Goal: Task Accomplishment & Management: Use online tool/utility

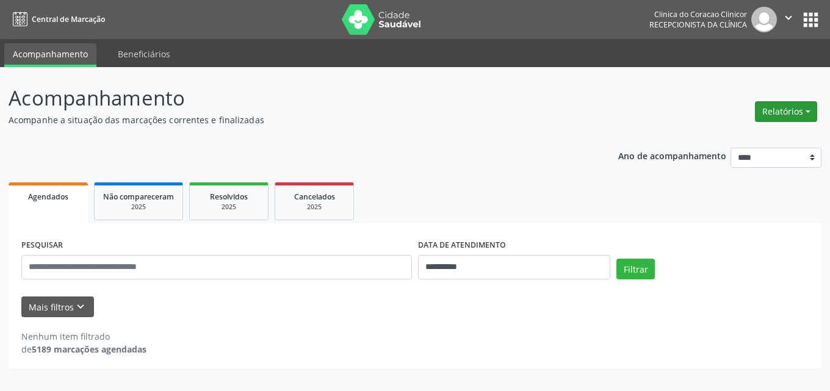
click at [772, 115] on button "Relatórios" at bounding box center [786, 111] width 62 height 21
click at [731, 139] on link "Agendamentos" at bounding box center [751, 137] width 131 height 17
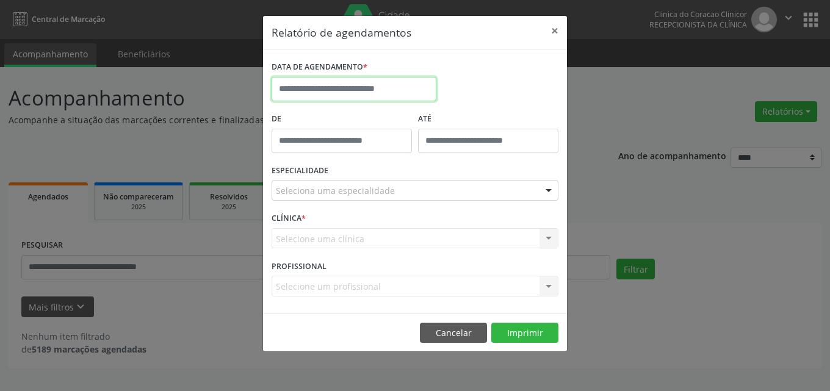
click at [331, 96] on input "text" at bounding box center [353, 89] width 165 height 24
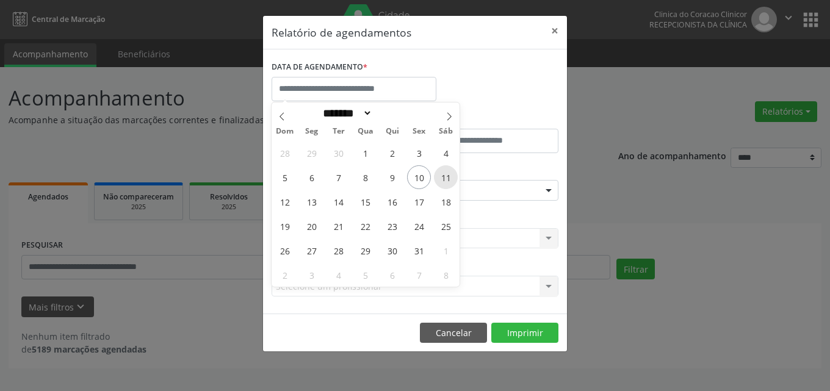
click at [441, 178] on span "11" at bounding box center [446, 177] width 24 height 24
type input "**********"
click at [449, 178] on span "11" at bounding box center [446, 177] width 24 height 24
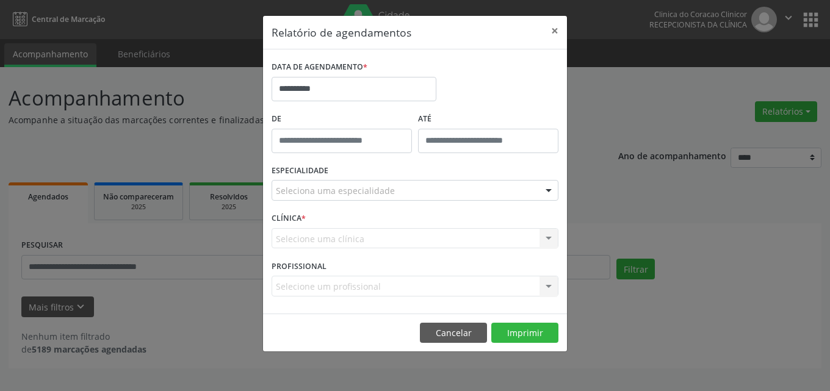
click at [337, 198] on div "Seleciona uma especialidade" at bounding box center [414, 190] width 287 height 21
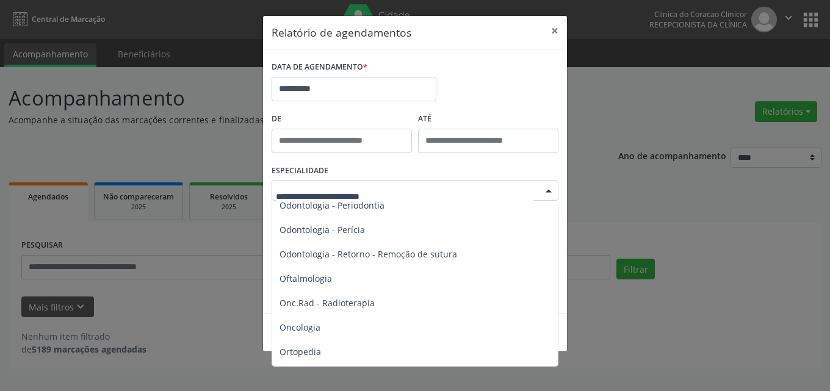
scroll to position [1647, 0]
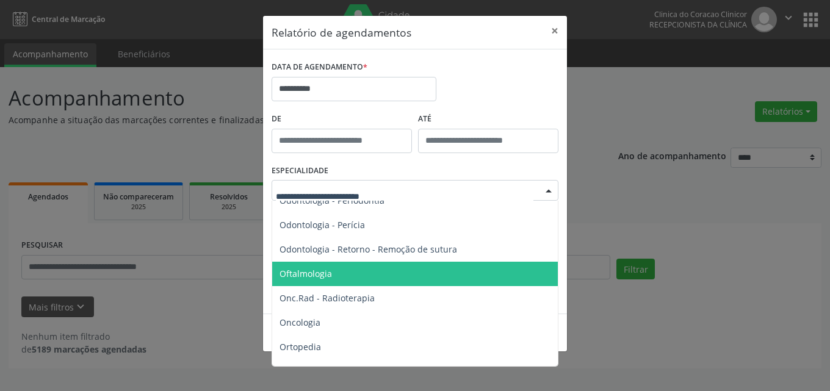
click at [311, 271] on span "Oftalmologia" at bounding box center [305, 274] width 52 height 12
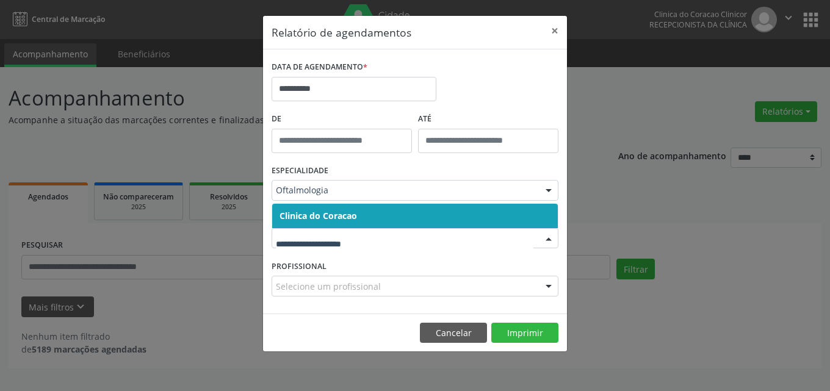
click at [346, 223] on span "Clinica do Coracao" at bounding box center [414, 216] width 285 height 24
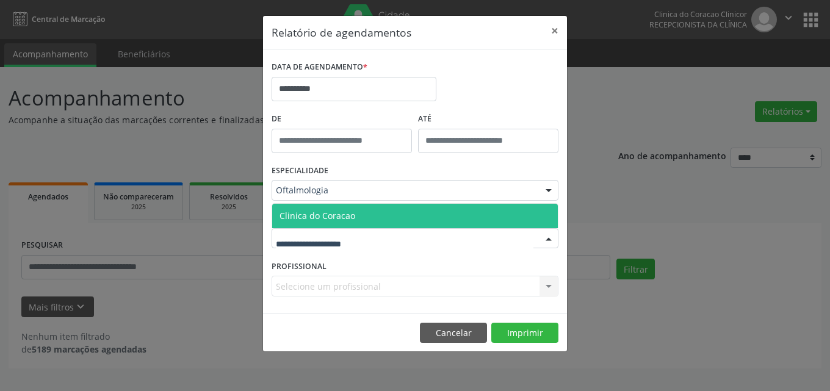
click at [346, 212] on span "Clinica do Coracao" at bounding box center [317, 216] width 76 height 12
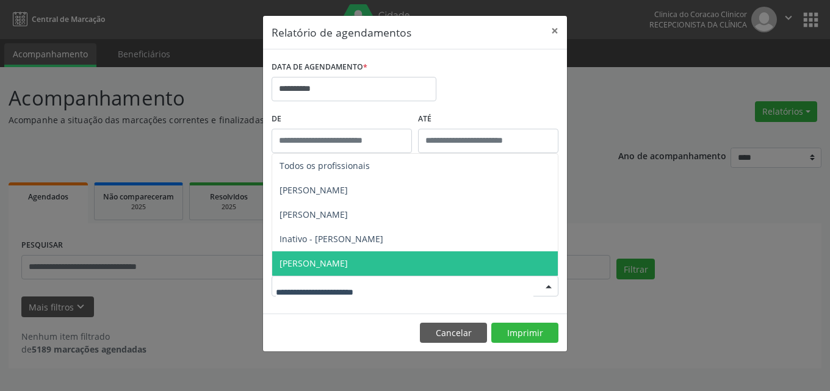
click at [348, 268] on span "[PERSON_NAME]" at bounding box center [313, 263] width 68 height 12
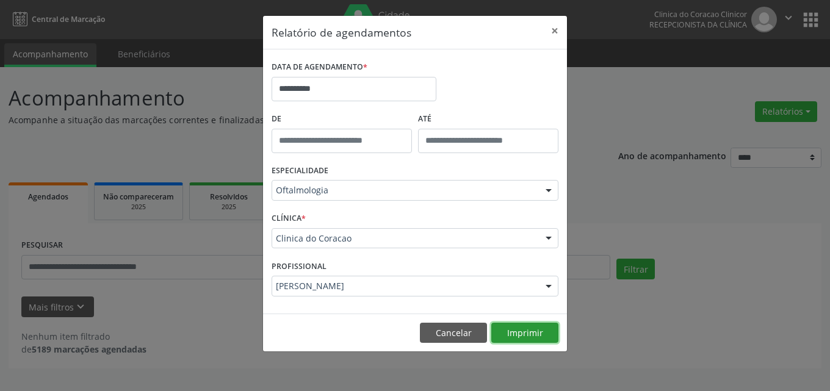
click at [518, 330] on button "Imprimir" at bounding box center [524, 333] width 67 height 21
